Goal: Navigation & Orientation: Understand site structure

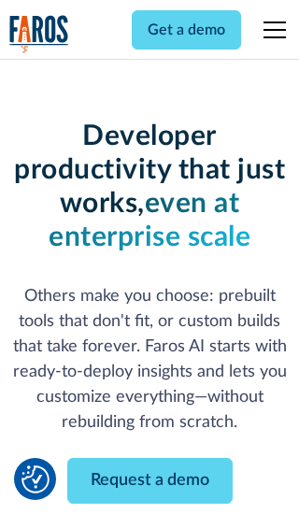
scroll to position [224, 0]
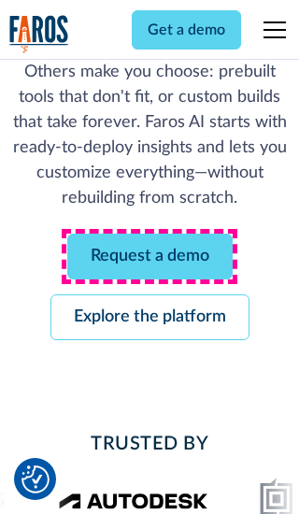
click at [150, 256] on link "Request a demo" at bounding box center [149, 257] width 165 height 46
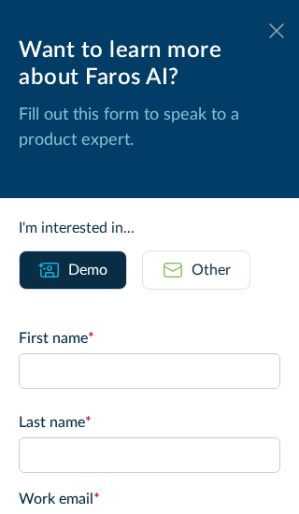
click at [277, 31] on icon at bounding box center [276, 30] width 15 height 14
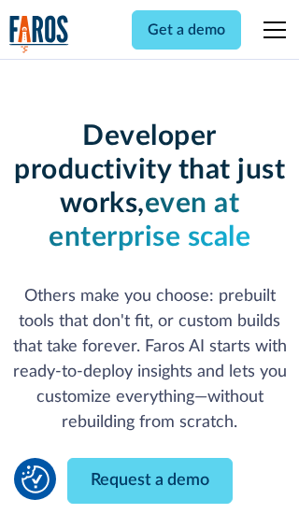
scroll to position [285, 0]
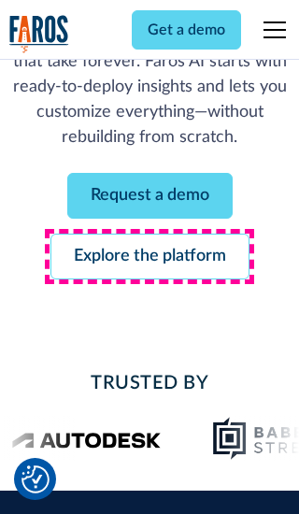
click at [150, 256] on link "Explore the platform" at bounding box center [149, 257] width 199 height 46
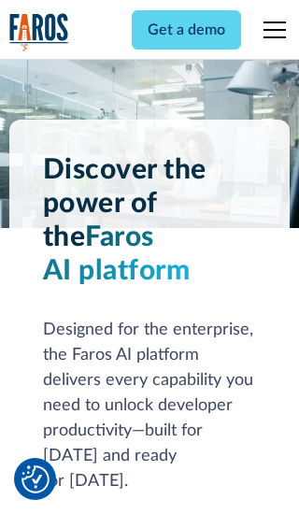
scroll to position [14042, 0]
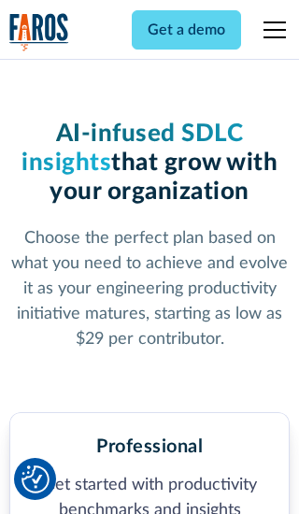
scroll to position [2897, 0]
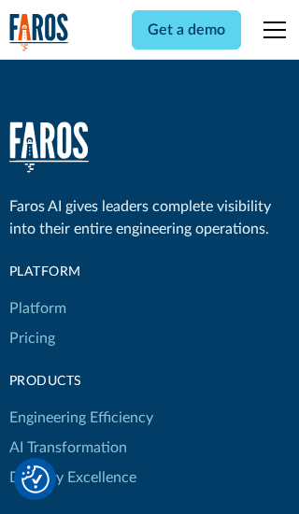
click at [36, 294] on link "Platform" at bounding box center [37, 309] width 57 height 30
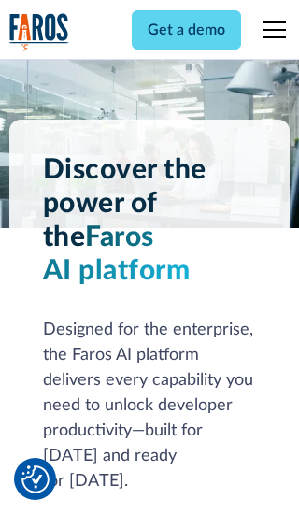
scroll to position [14643, 0]
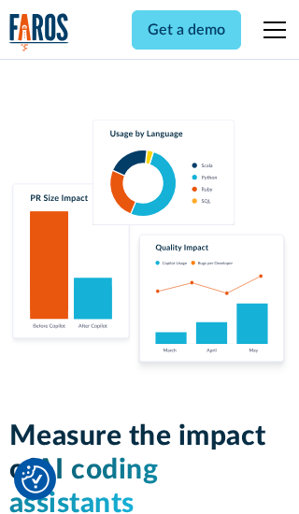
scroll to position [11557, 0]
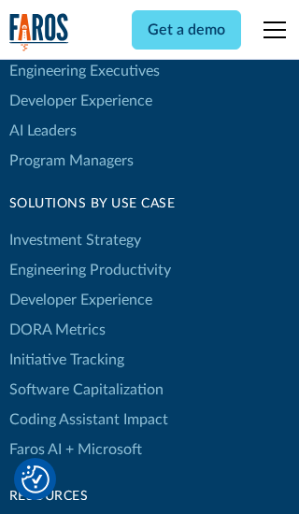
click at [56, 315] on link "DORA Metrics" at bounding box center [57, 330] width 96 height 30
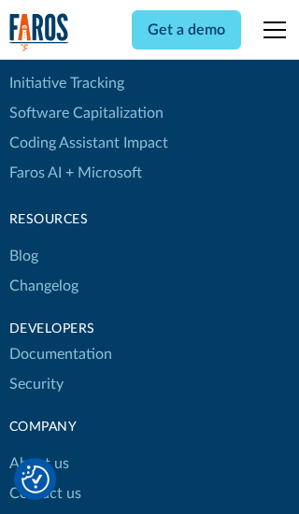
scroll to position [8403, 0]
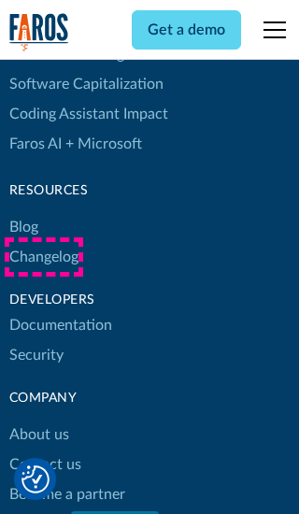
click at [43, 257] on link "Changelog" at bounding box center [43, 257] width 69 height 30
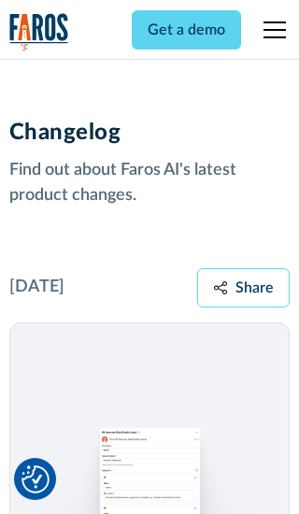
scroll to position [22580, 0]
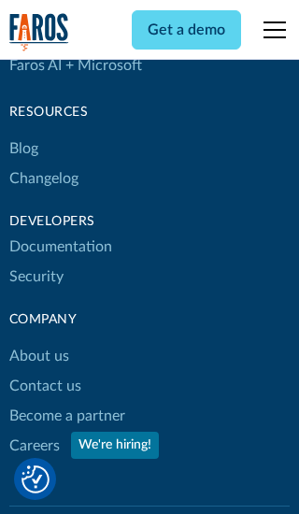
click at [38, 341] on link "About us" at bounding box center [39, 356] width 60 height 30
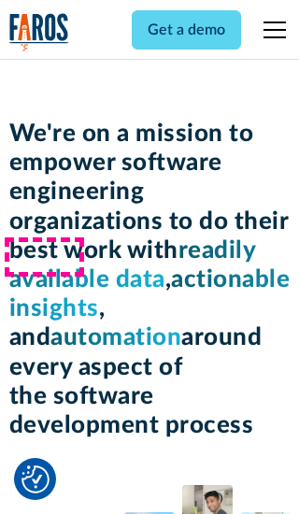
scroll to position [6447, 0]
